Goal: Transaction & Acquisition: Purchase product/service

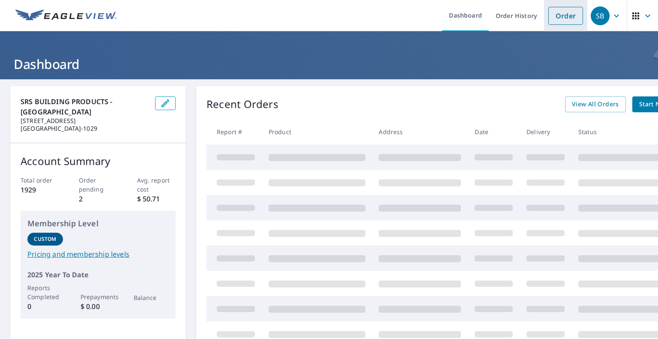
click at [556, 18] on link "Order" at bounding box center [566, 16] width 35 height 18
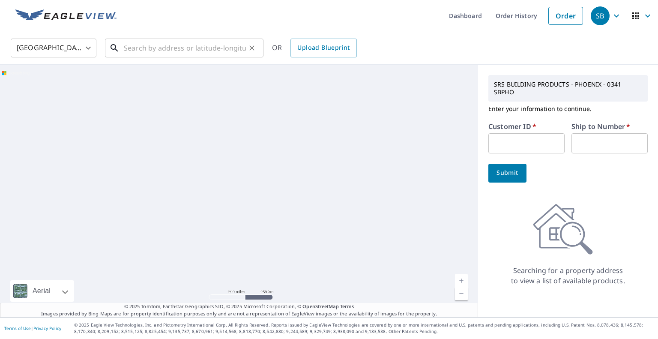
click at [141, 52] on input "text" at bounding box center [185, 48] width 122 height 24
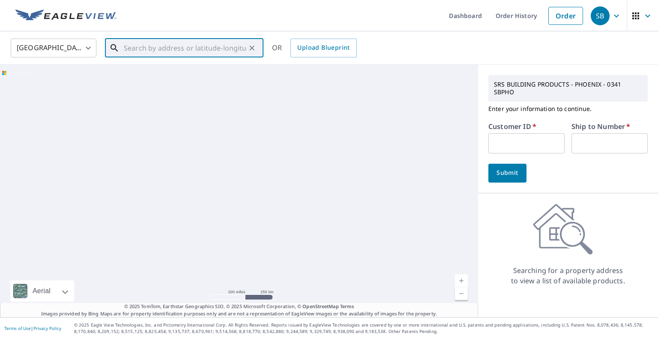
paste input "[STREET_ADDRESS]"
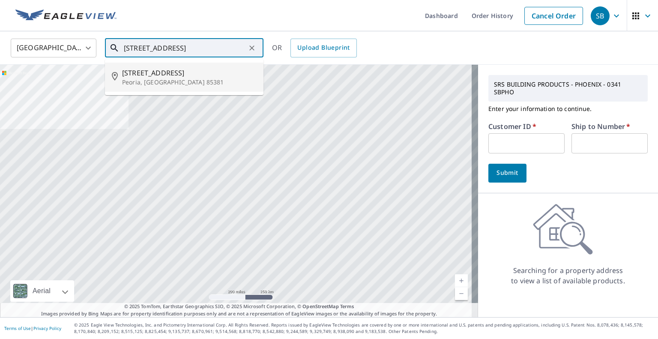
click at [144, 70] on span "[STREET_ADDRESS]" at bounding box center [189, 73] width 135 height 10
type input "[STREET_ADDRESS]"
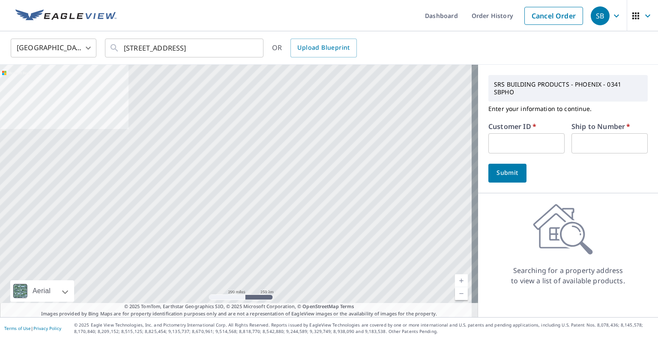
scroll to position [0, 0]
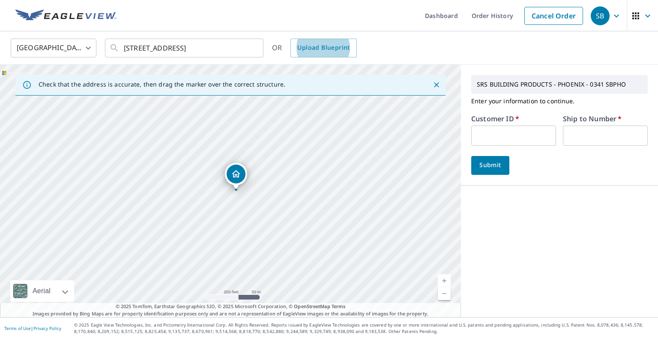
click at [474, 136] on input "text" at bounding box center [513, 136] width 85 height 20
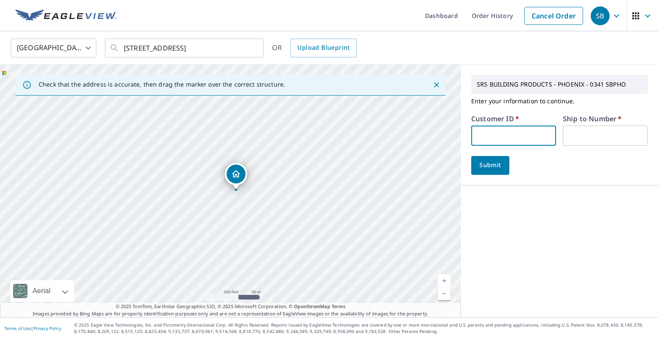
type input "MUT341"
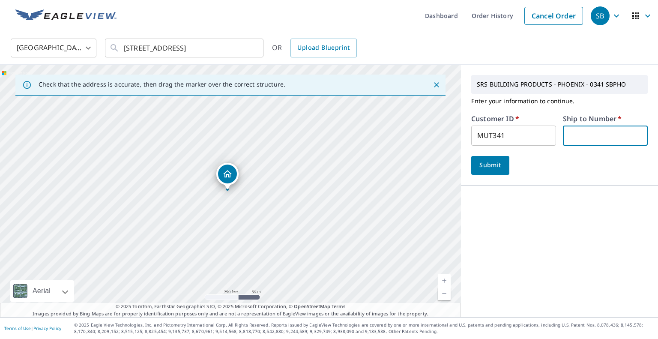
click at [578, 141] on input "text" at bounding box center [605, 136] width 85 height 20
type input "1"
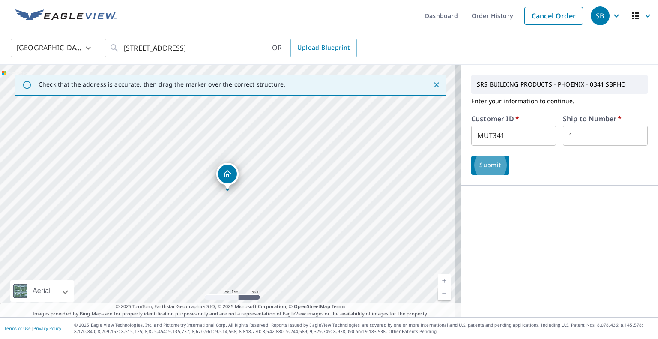
click at [486, 166] on span "Submit" at bounding box center [490, 165] width 24 height 11
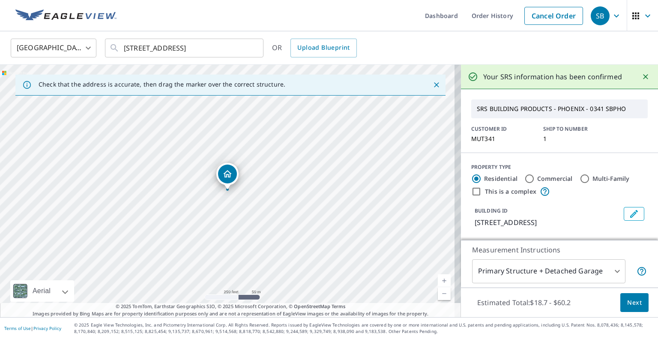
click at [627, 303] on span "Next" at bounding box center [634, 302] width 15 height 11
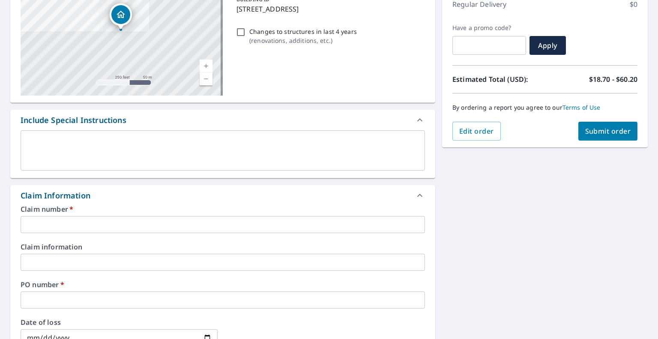
scroll to position [129, 0]
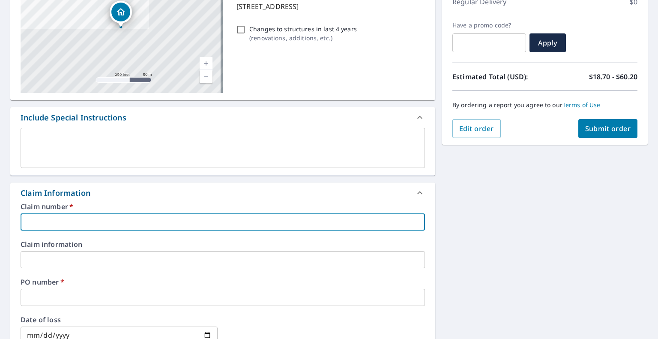
click at [96, 224] on input "text" at bounding box center [223, 221] width 405 height 17
paste input "2025-1739 [PERSON_NAME] [STREET_ADDRESS]"
type input "2025-1739 [PERSON_NAME] [STREET_ADDRESS]"
checkbox input "true"
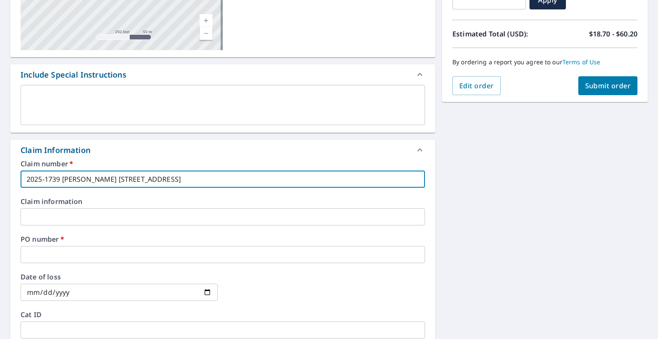
type input "2025-1739 [PERSON_NAME] [STREET_ADDRESS]"
click at [68, 218] on input "text" at bounding box center [223, 216] width 405 height 17
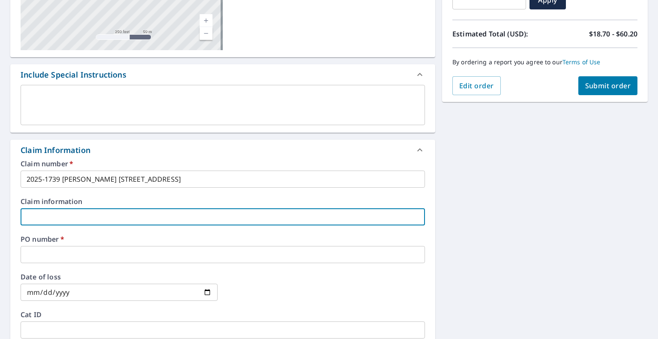
paste input "2025-1739 [PERSON_NAME] [STREET_ADDRESS]"
type input "2025-1739 [PERSON_NAME] [STREET_ADDRESS]"
checkbox input "true"
type input "2025-1739 [PERSON_NAME] [STREET_ADDRESS]"
click at [41, 252] on input "text" at bounding box center [223, 254] width 405 height 17
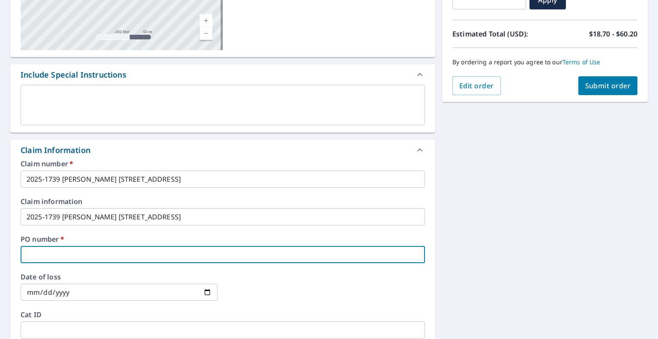
paste input "2025-1739 [PERSON_NAME] [STREET_ADDRESS]"
type input "2025-1739 [PERSON_NAME] [STREET_ADDRESS]"
checkbox input "true"
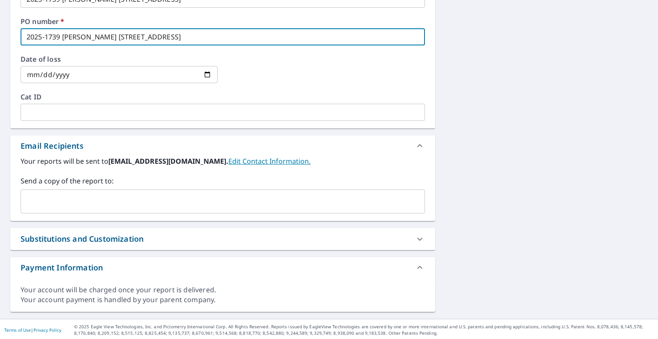
scroll to position [390, 0]
type input "2025-1739 [PERSON_NAME] [STREET_ADDRESS]"
click at [87, 198] on input "text" at bounding box center [216, 200] width 384 height 16
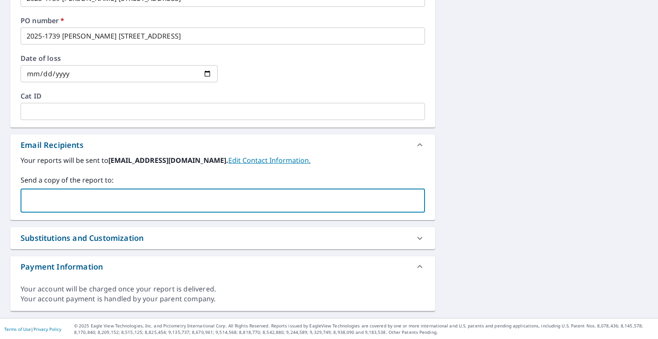
type input "[PERSON_NAME][EMAIL_ADDRESS][DOMAIN_NAME]"
checkbox input "true"
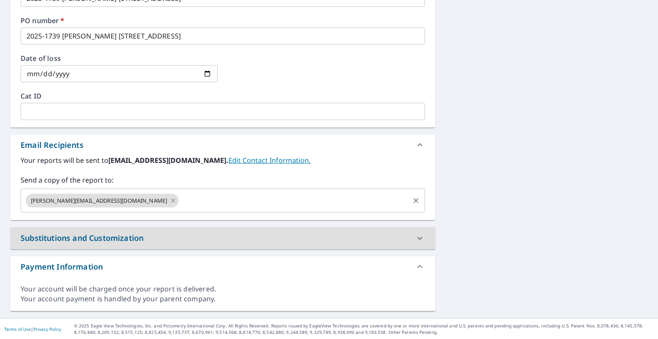
click at [180, 199] on input "text" at bounding box center [294, 200] width 228 height 16
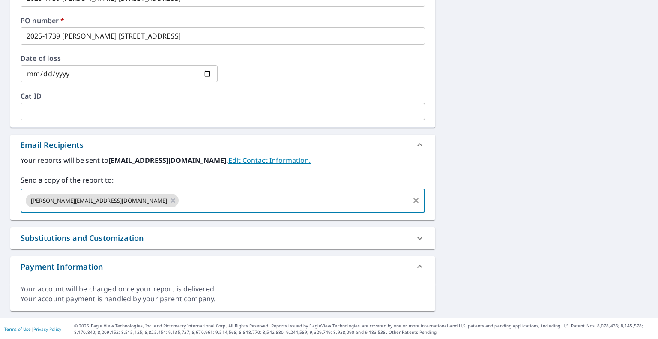
type input "[PERSON_NAME][EMAIL_ADDRESS][PERSON_NAME][DOMAIN_NAME]"
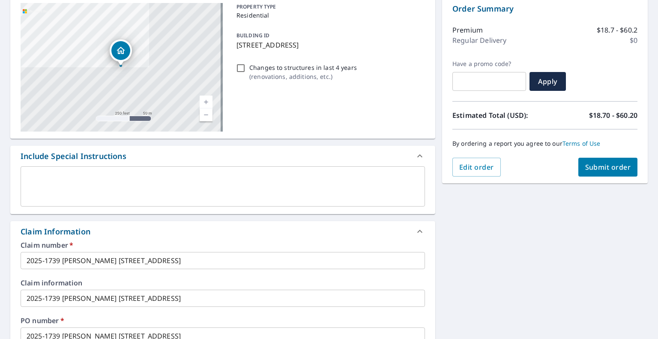
scroll to position [4, 0]
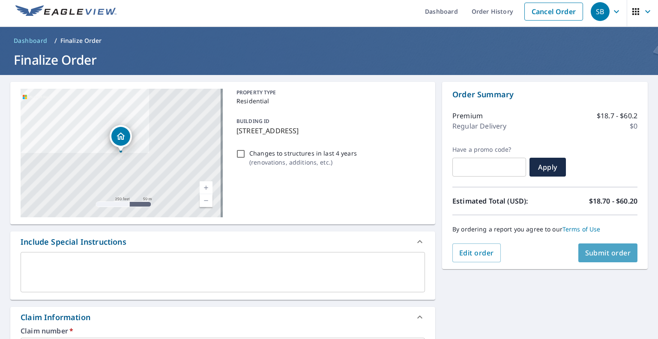
click at [603, 250] on span "Submit order" at bounding box center [608, 252] width 46 height 9
checkbox input "true"
